Goal: Task Accomplishment & Management: Manage account settings

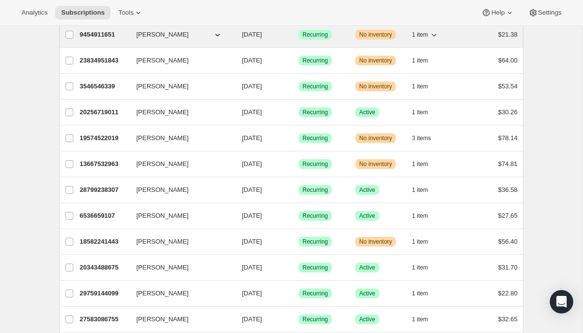
scroll to position [115, 0]
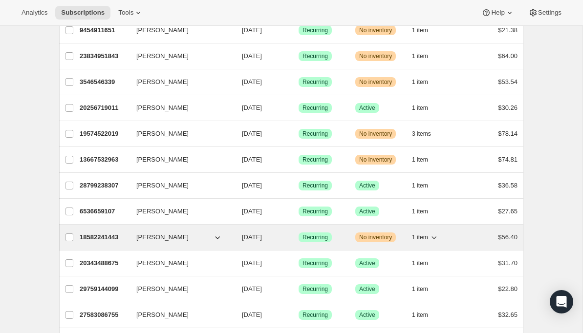
click at [112, 233] on p "18582241443" at bounding box center [104, 238] width 49 height 10
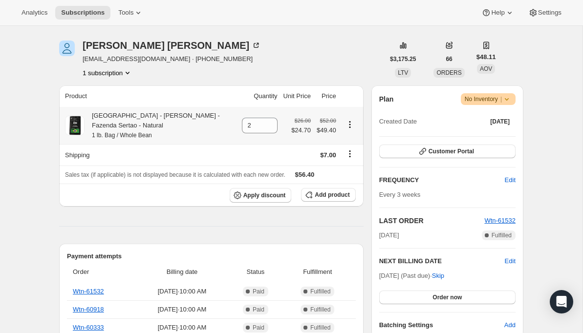
scroll to position [121, 0]
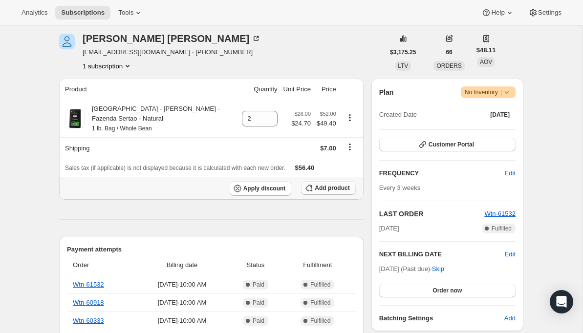
click at [317, 187] on span "Add product" at bounding box center [332, 188] width 35 height 8
click at [327, 194] on button "Add product" at bounding box center [328, 188] width 54 height 14
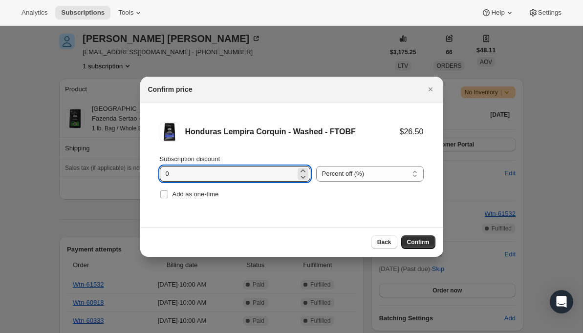
drag, startPoint x: 181, startPoint y: 176, endPoint x: 154, endPoint y: 174, distance: 27.4
click at [154, 174] on li "Honduras Lempira Corquin - Washed - FTOBF $26.50 Subscription discount 0 Percen…" at bounding box center [291, 162] width 303 height 118
type input "5"
click at [417, 241] on span "Confirm" at bounding box center [418, 243] width 22 height 8
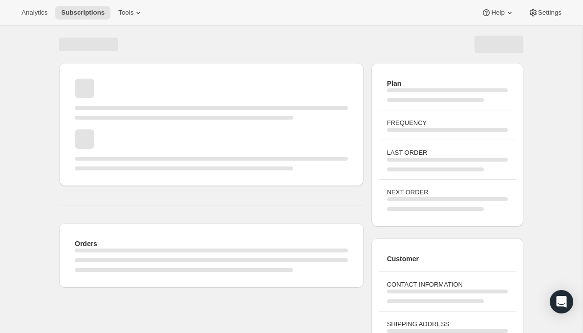
scroll to position [109, 0]
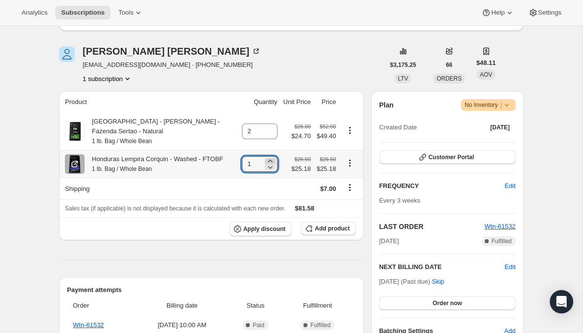
click at [268, 161] on icon at bounding box center [270, 161] width 4 height 2
type input "2"
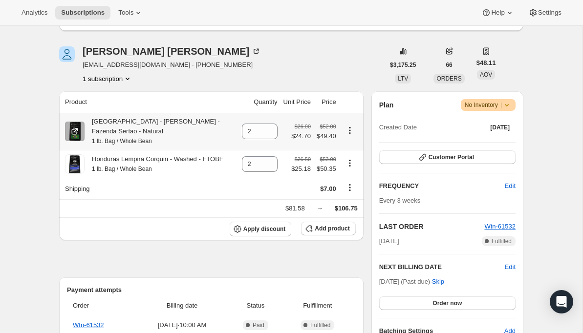
click at [350, 130] on icon "Product actions" at bounding box center [350, 131] width 10 height 10
click at [268, 135] on icon at bounding box center [270, 135] width 10 height 10
type input "0"
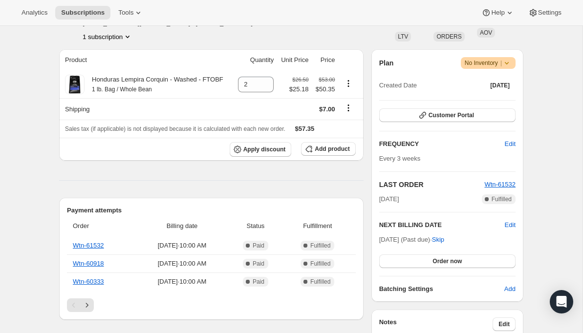
scroll to position [151, 0]
click at [442, 259] on span "Order now" at bounding box center [447, 261] width 29 height 8
click at [442, 259] on span "Click to confirm" at bounding box center [447, 261] width 44 height 8
